Goal: Transaction & Acquisition: Download file/media

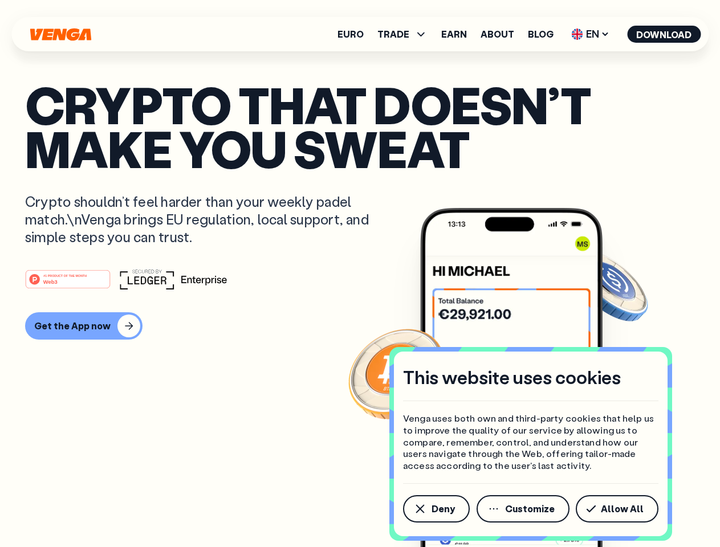
click at [360, 274] on div "#1 PRODUCT OF THE MONTH Web3" at bounding box center [360, 279] width 670 height 21
click at [436, 509] on span "Deny" at bounding box center [443, 509] width 23 height 9
click at [524, 509] on img at bounding box center [511, 399] width 182 height 382
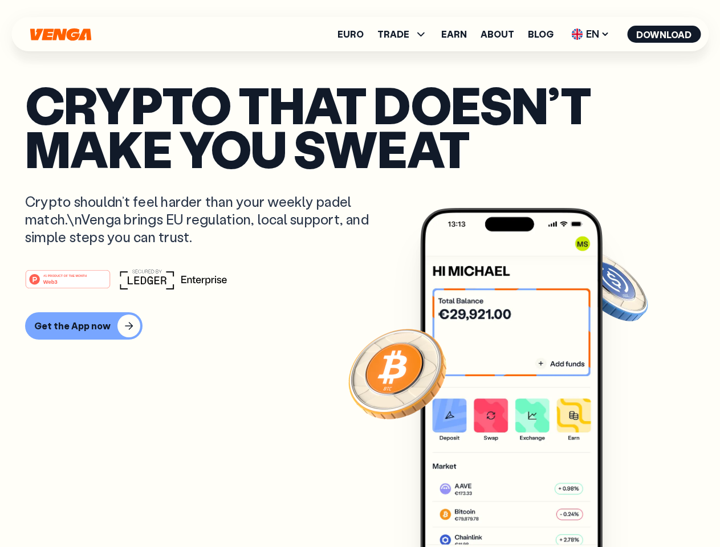
click at [619, 509] on article "Crypto that doesn’t make you sweat Crypto shouldn’t feel harder than your weekl…" at bounding box center [360, 297] width 670 height 428
click at [406, 34] on span "TRADE" at bounding box center [393, 34] width 32 height 9
click at [591, 34] on span "EN" at bounding box center [590, 34] width 46 height 18
click at [664, 34] on button "Download" at bounding box center [664, 34] width 74 height 17
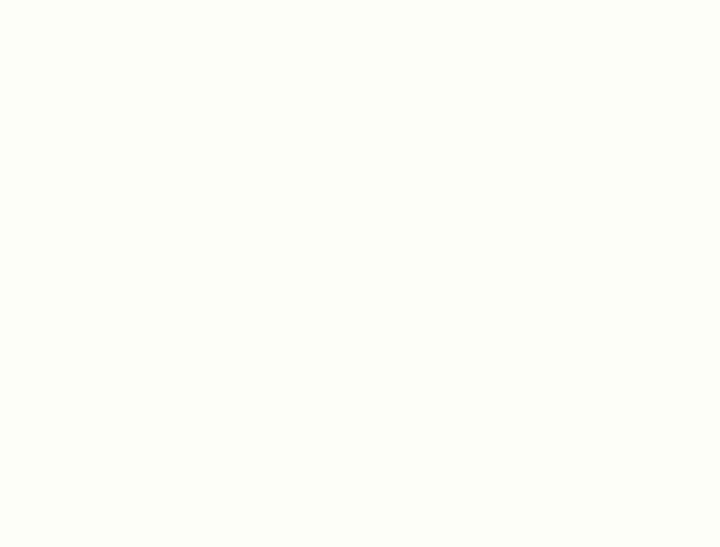
click at [360, 0] on html "This website uses cookies Venga uses both own and third-party cookies that help…" at bounding box center [360, 0] width 720 height 0
click at [82, 0] on html "This website uses cookies Venga uses both own and third-party cookies that help…" at bounding box center [360, 0] width 720 height 0
click at [70, 0] on html "This website uses cookies Venga uses both own and third-party cookies that help…" at bounding box center [360, 0] width 720 height 0
